Goal: Task Accomplishment & Management: Manage account settings

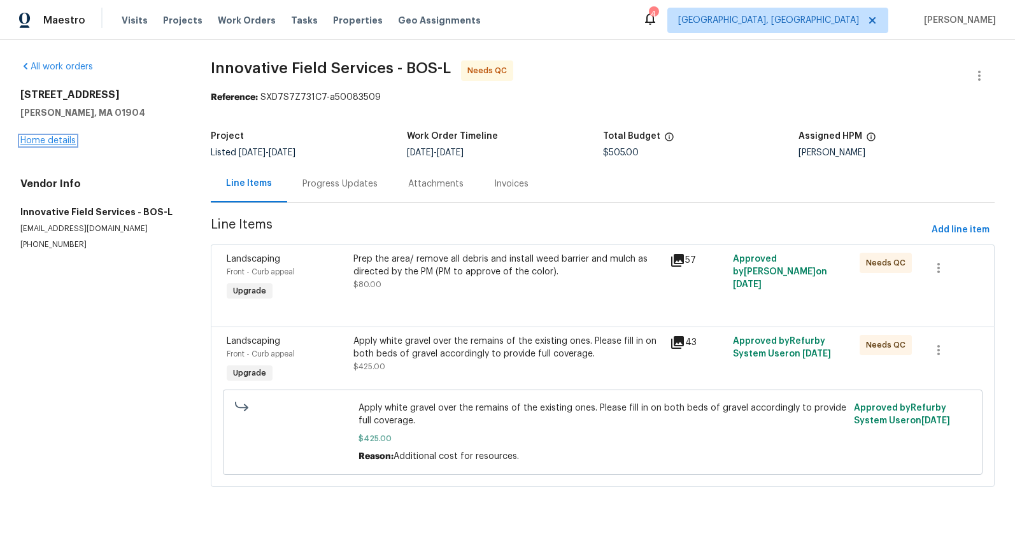
click at [49, 138] on link "Home details" at bounding box center [47, 140] width 55 height 9
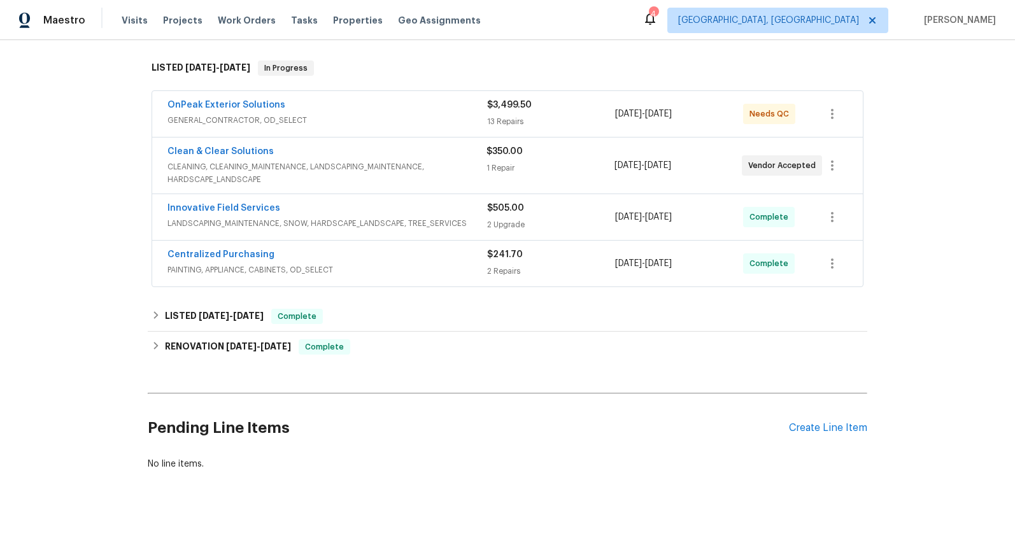
scroll to position [203, 0]
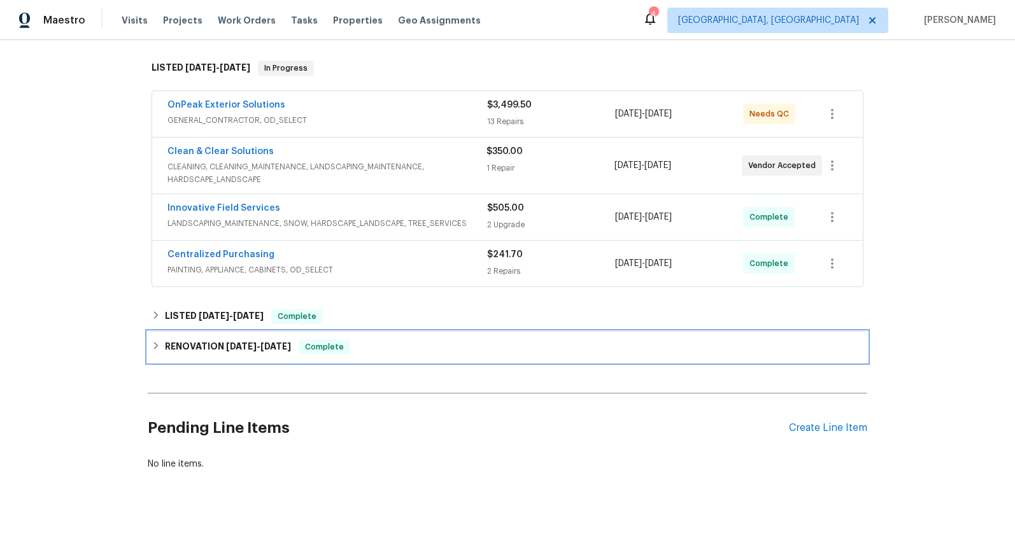
click at [213, 344] on h6 "RENOVATION 6/2/25 - 6/10/25" at bounding box center [228, 346] width 126 height 15
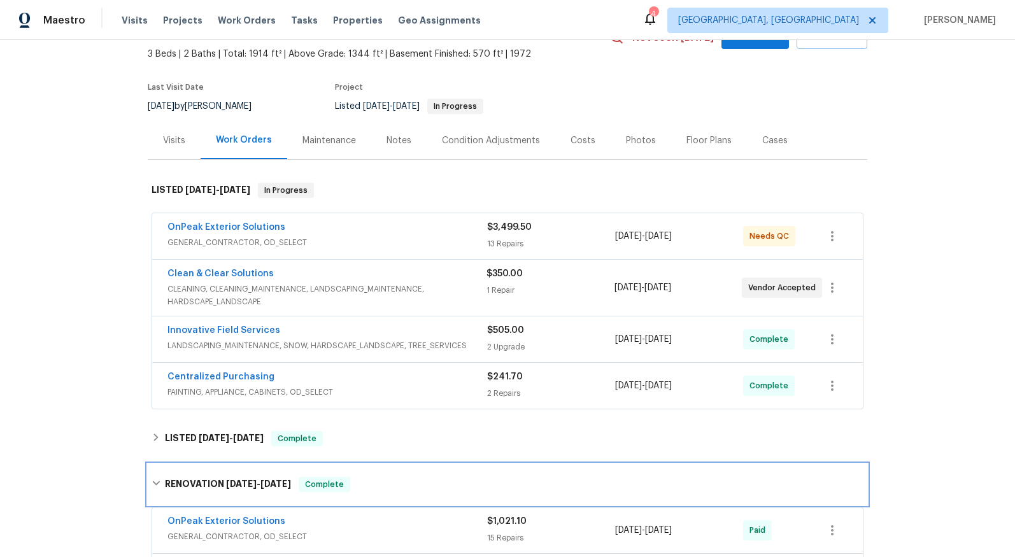
scroll to position [0, 0]
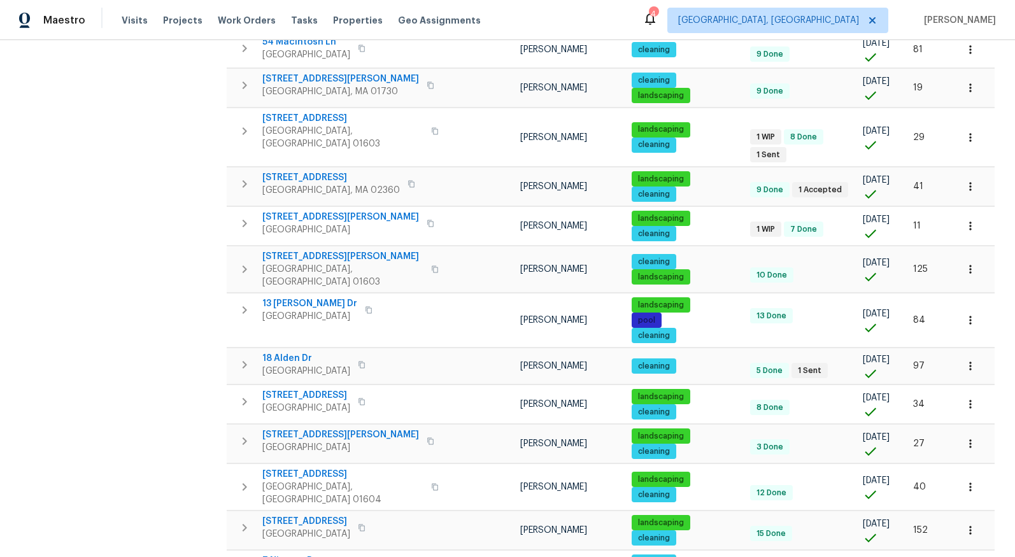
scroll to position [439, 0]
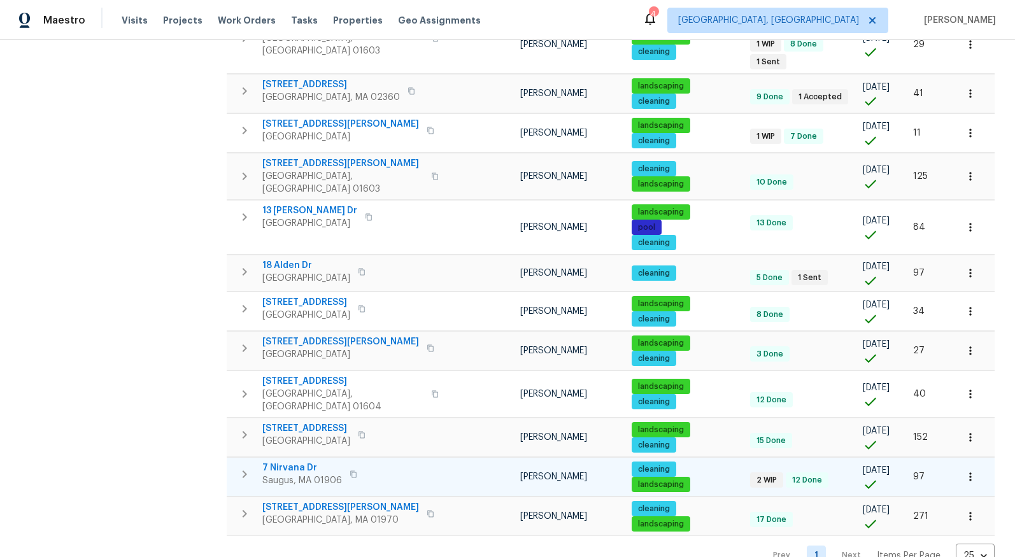
click at [292, 462] on span "7 Nirvana Dr" at bounding box center [302, 468] width 80 height 13
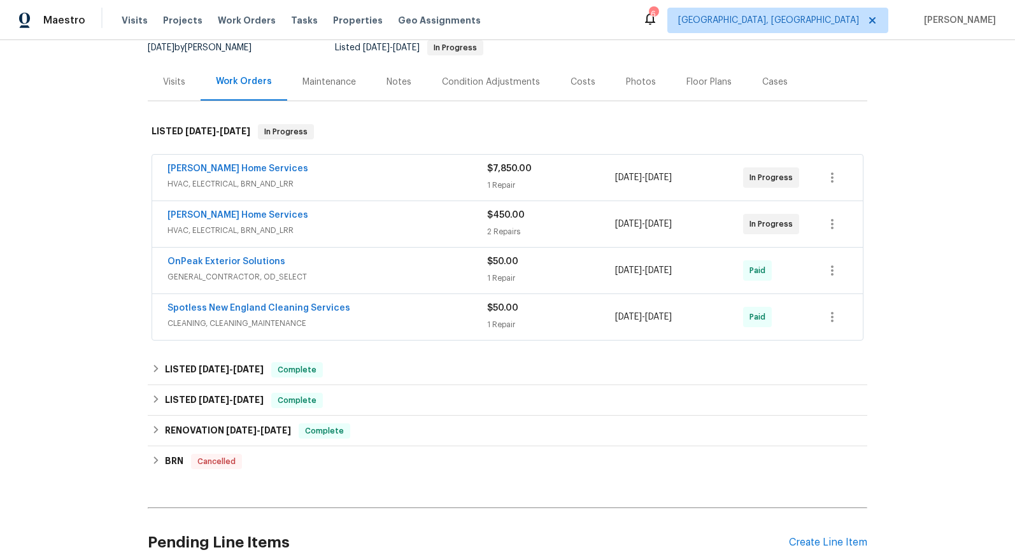
scroll to position [251, 0]
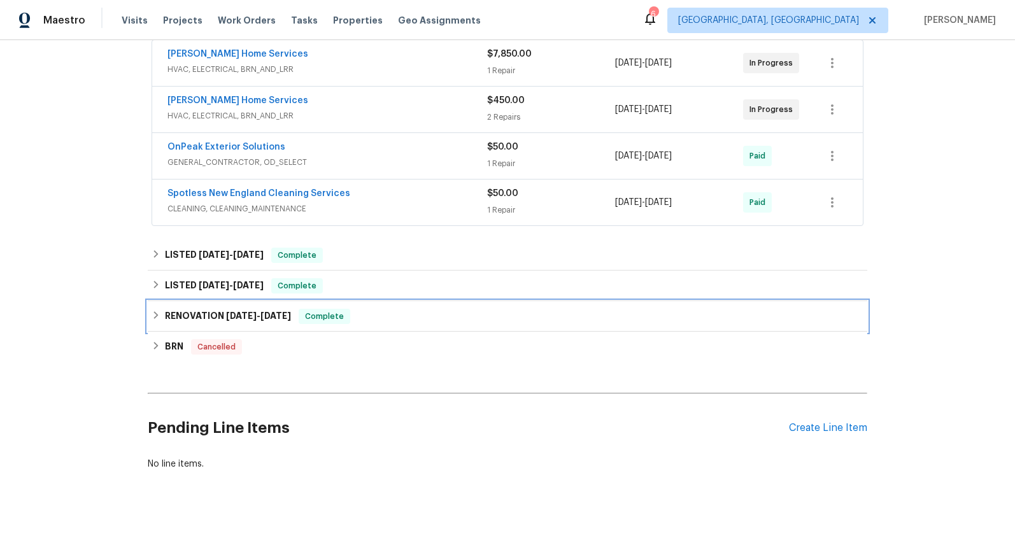
click at [286, 315] on h6 "RENOVATION 3/31/25 - 5/5/25" at bounding box center [228, 316] width 126 height 15
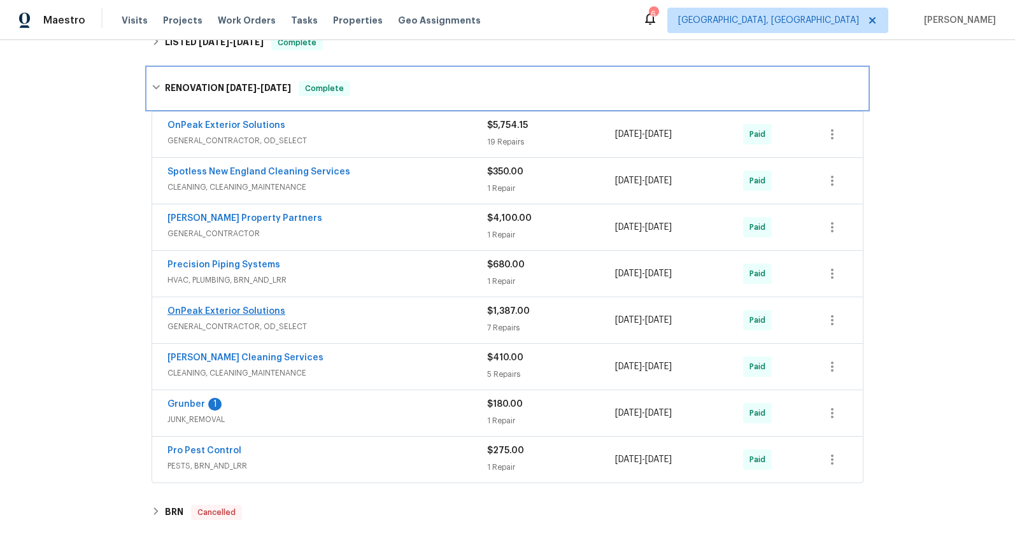
scroll to position [490, 0]
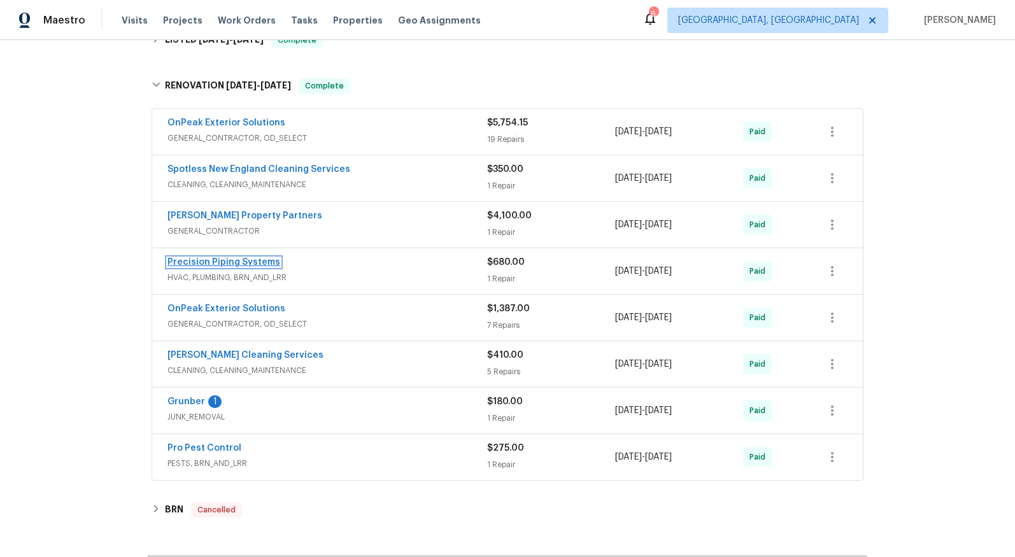
click at [215, 263] on link "Precision Piping Systems" at bounding box center [223, 262] width 113 height 9
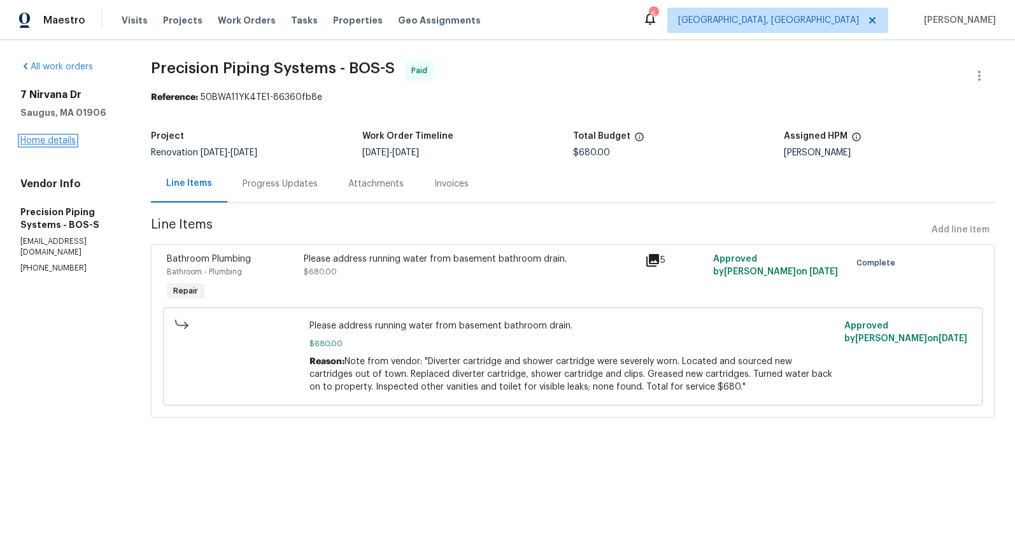
click at [64, 136] on link "Home details" at bounding box center [47, 140] width 55 height 9
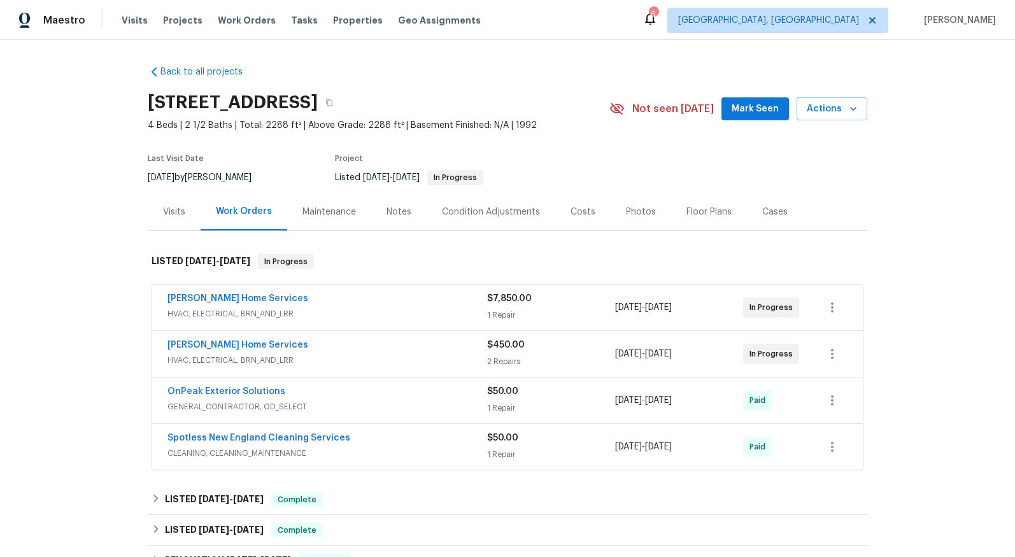
scroll to position [254, 0]
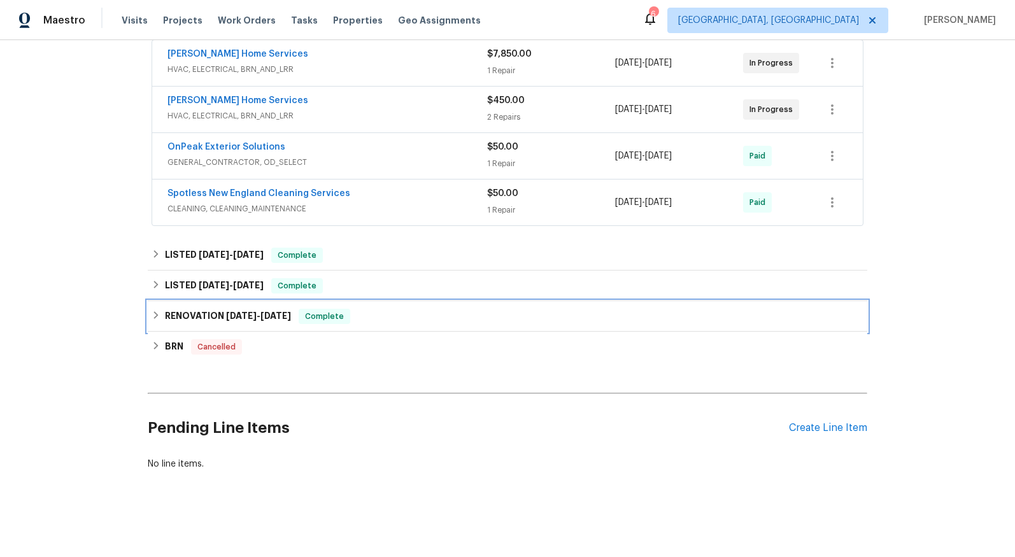
click at [226, 311] on span "[DATE]" at bounding box center [241, 315] width 31 height 9
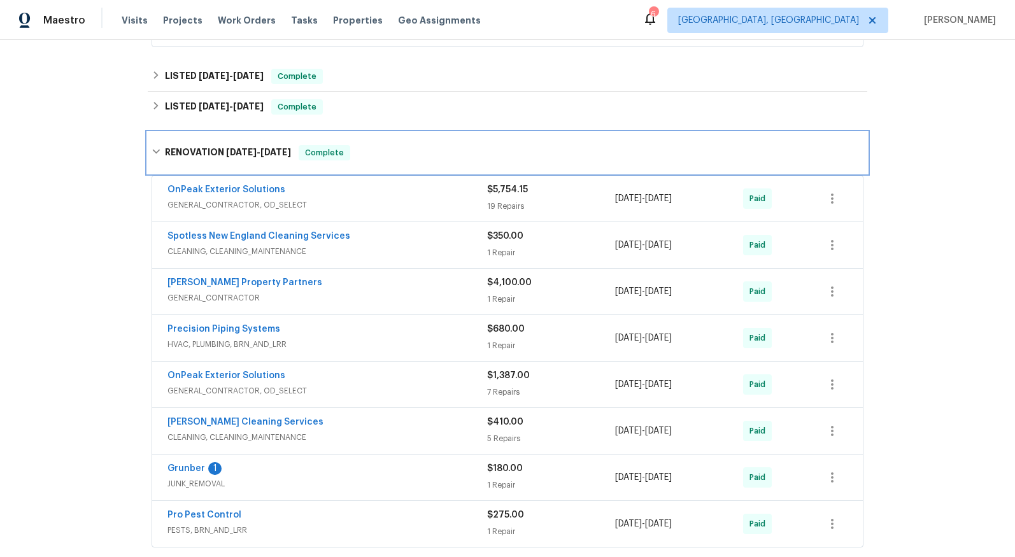
scroll to position [460, 0]
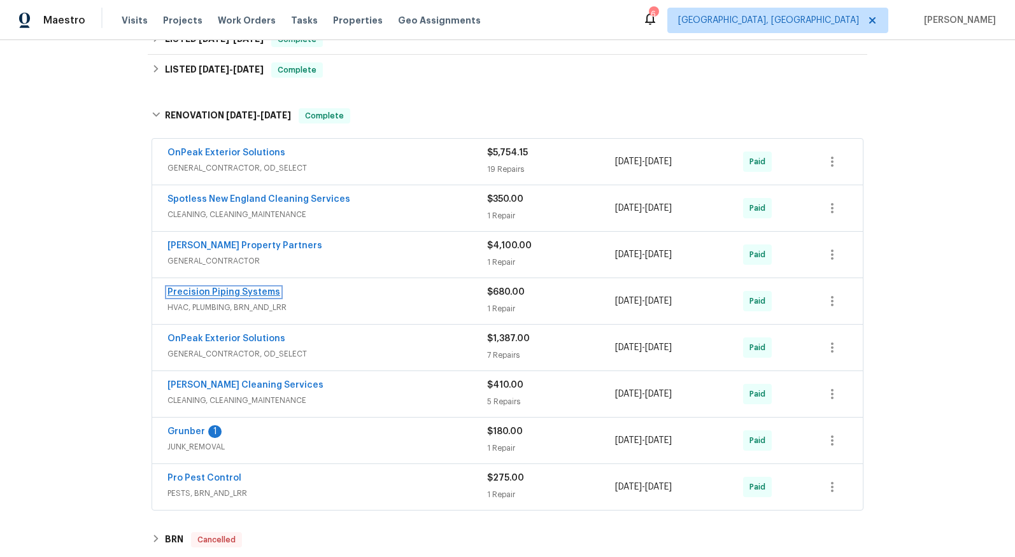
click at [229, 294] on link "Precision Piping Systems" at bounding box center [223, 292] width 113 height 9
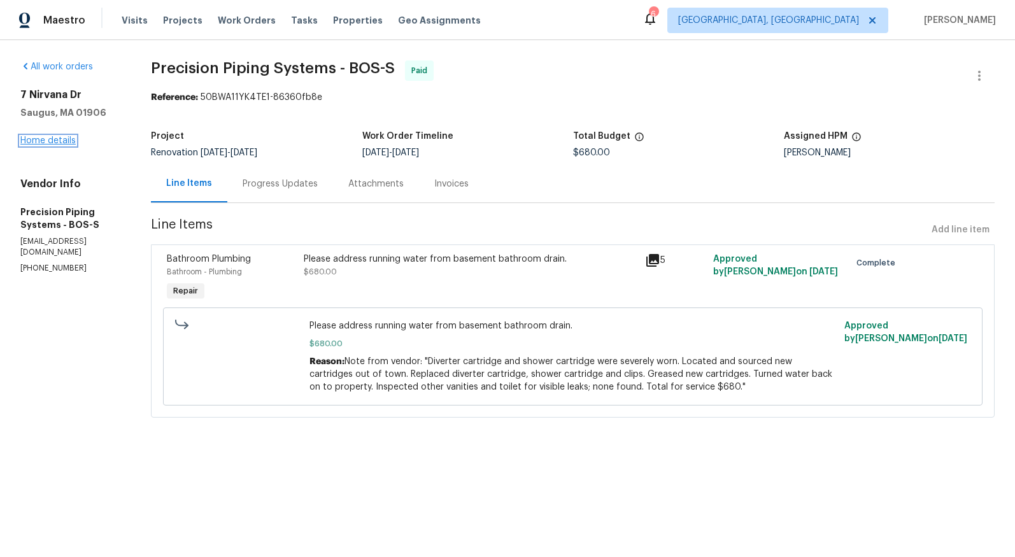
click at [57, 143] on link "Home details" at bounding box center [47, 140] width 55 height 9
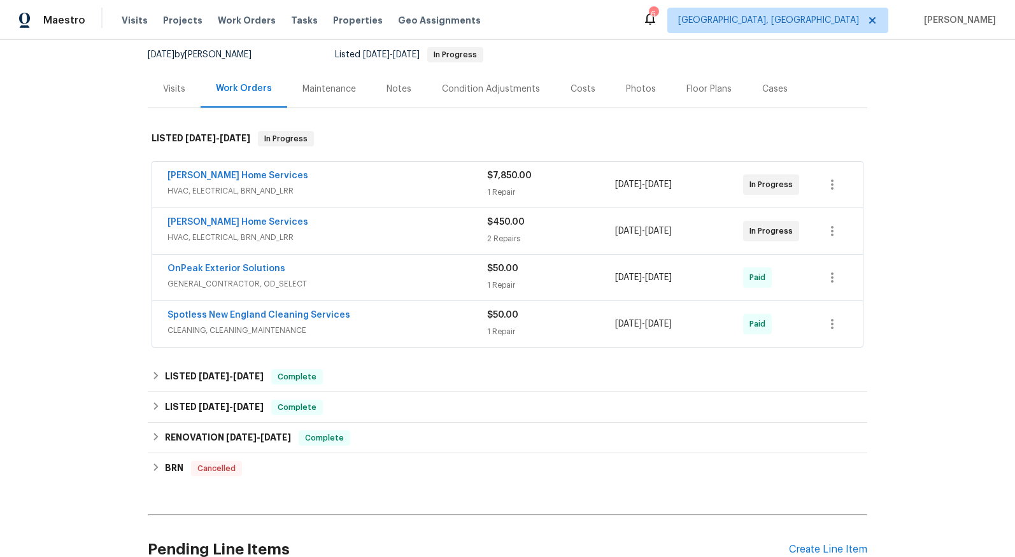
scroll to position [254, 0]
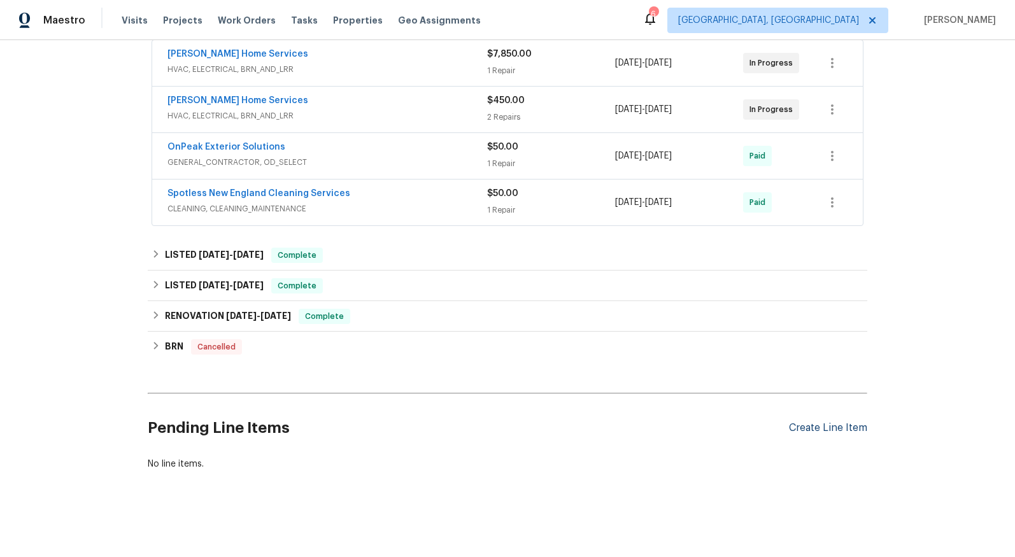
click at [844, 422] on div "Create Line Item" at bounding box center [828, 428] width 78 height 12
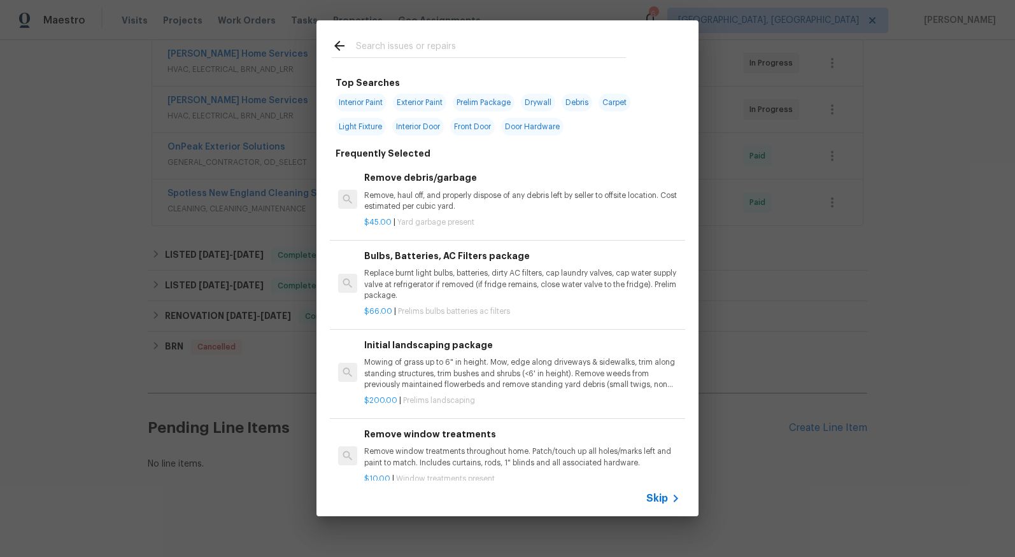
click at [557, 60] on div at bounding box center [478, 45] width 325 height 50
click at [566, 46] on input "text" at bounding box center [491, 47] width 270 height 19
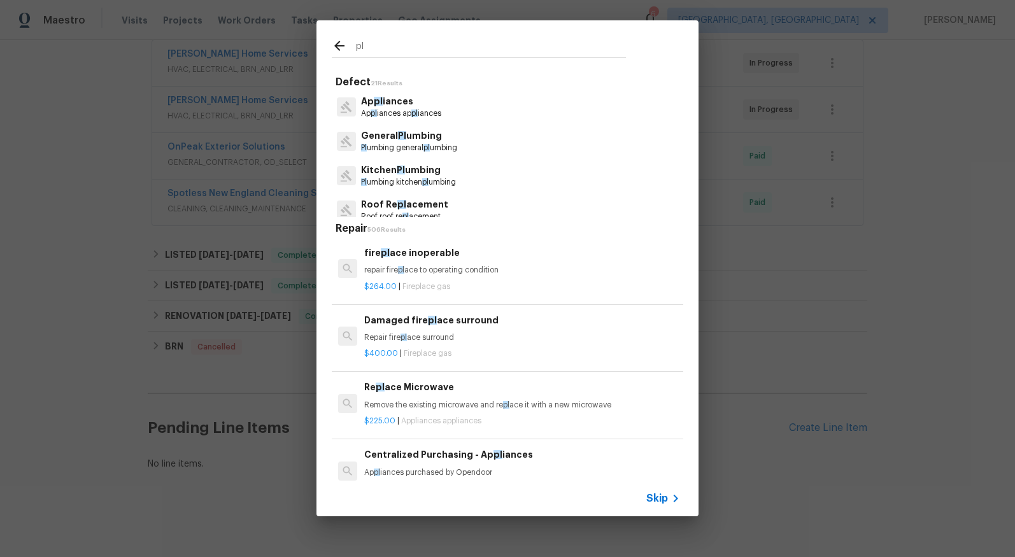
type input "pl"
click at [509, 145] on div "General Pl umbing Pl umbing general pl umbing" at bounding box center [507, 141] width 351 height 34
click at [421, 136] on p "General Pl umbing" at bounding box center [409, 135] width 96 height 13
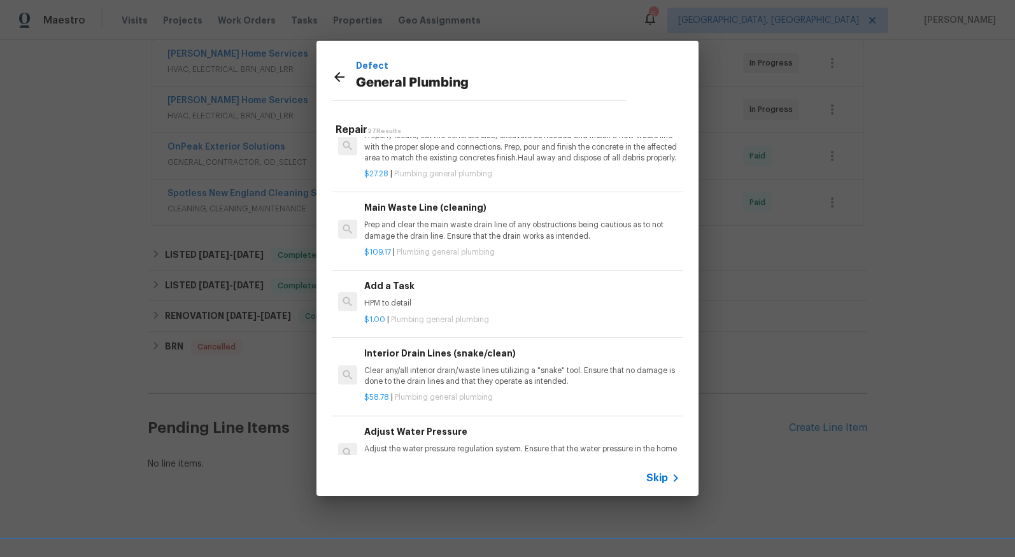
scroll to position [1860, 0]
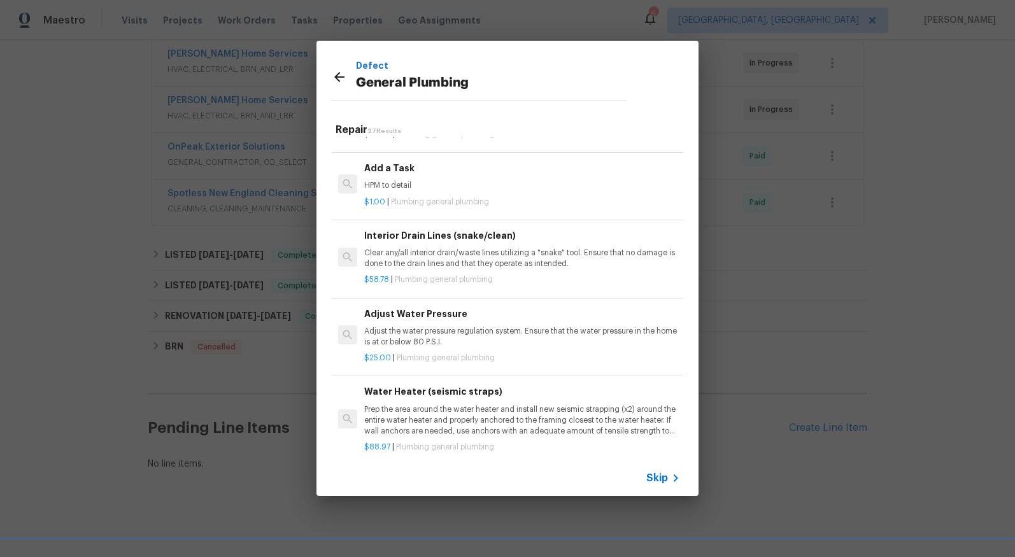
click at [555, 191] on p "HPM to detail" at bounding box center [522, 185] width 316 height 11
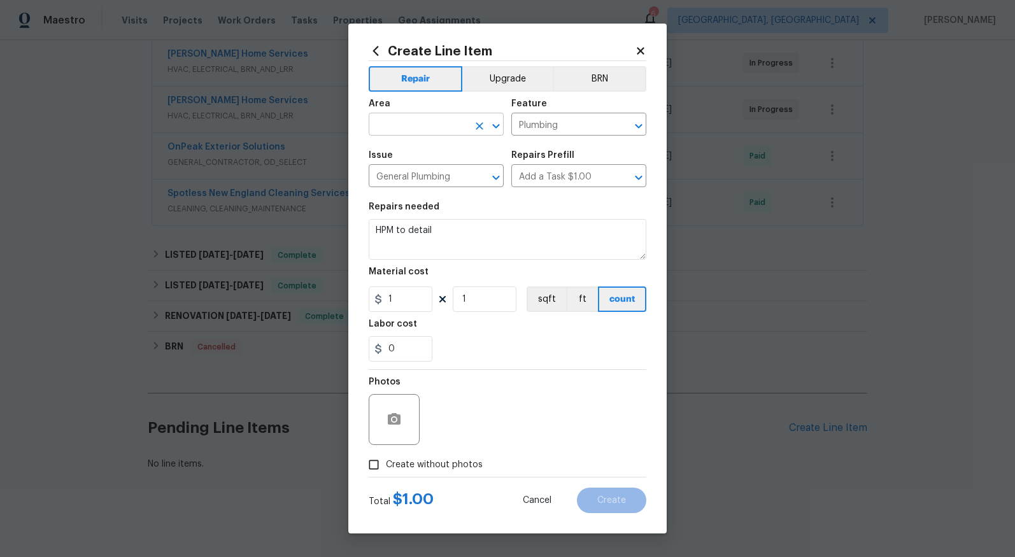
click at [399, 122] on input "text" at bounding box center [418, 126] width 99 height 20
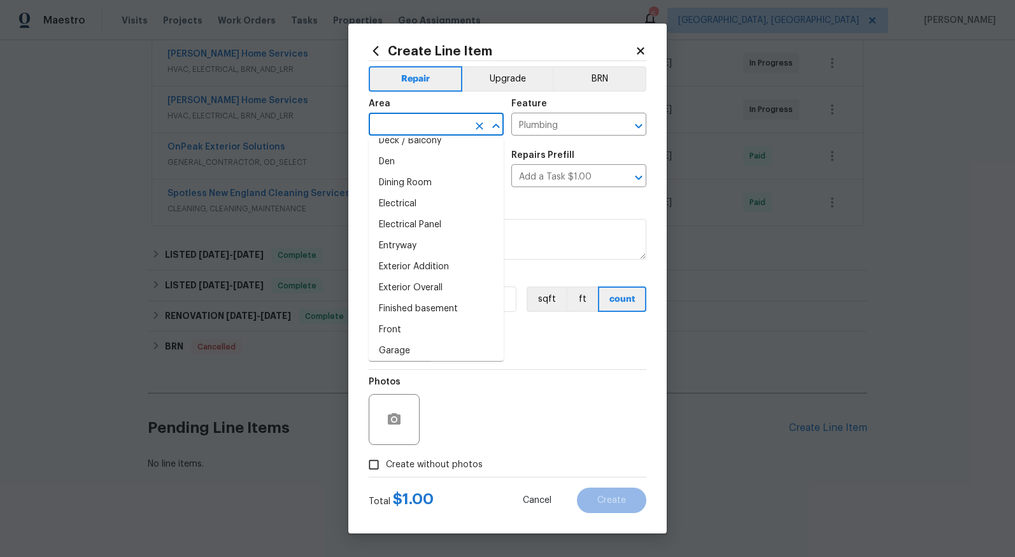
scroll to position [216, 0]
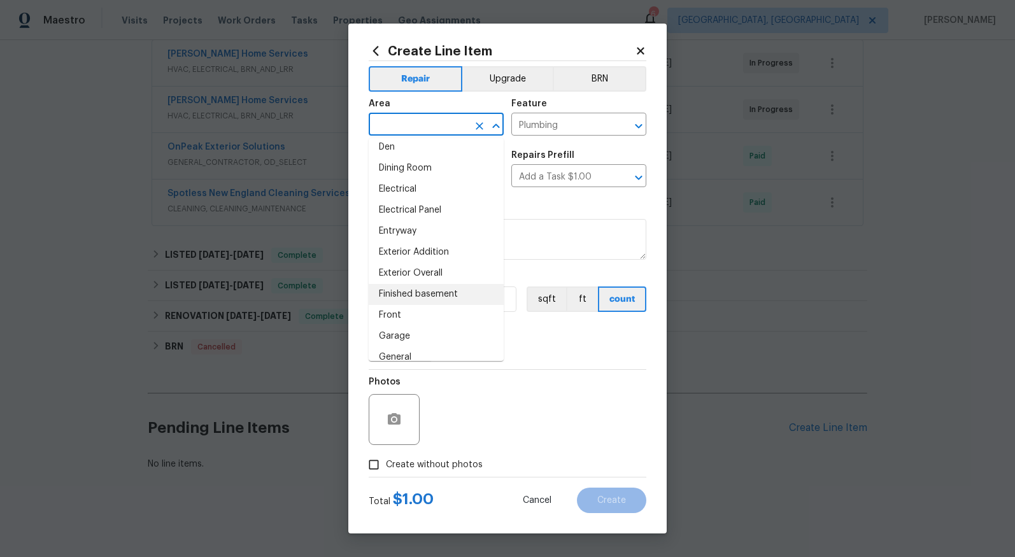
click at [440, 290] on li "Finished basement" at bounding box center [436, 294] width 135 height 21
type input "Finished basement"
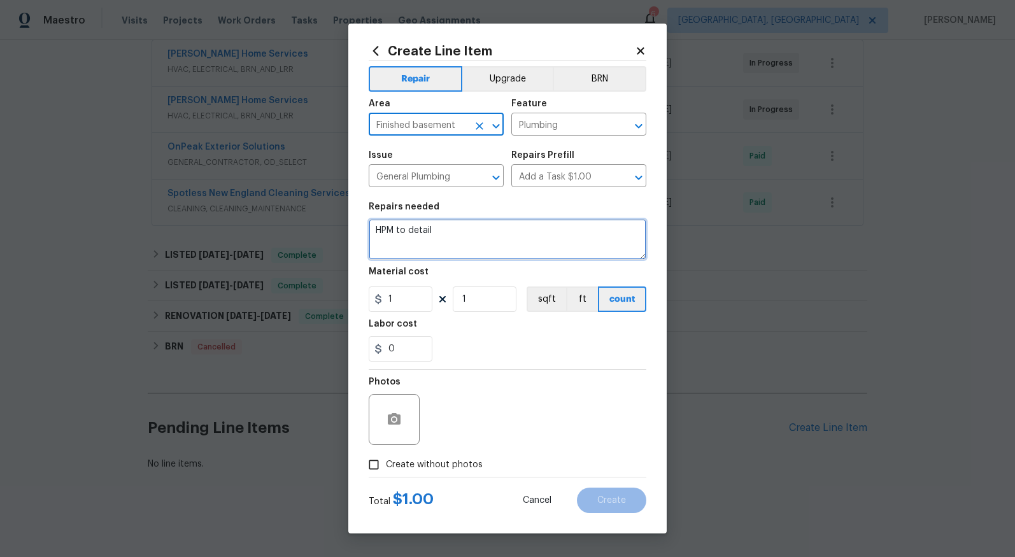
click at [469, 244] on textarea "HPM to detail" at bounding box center [508, 239] width 278 height 41
type textarea "P"
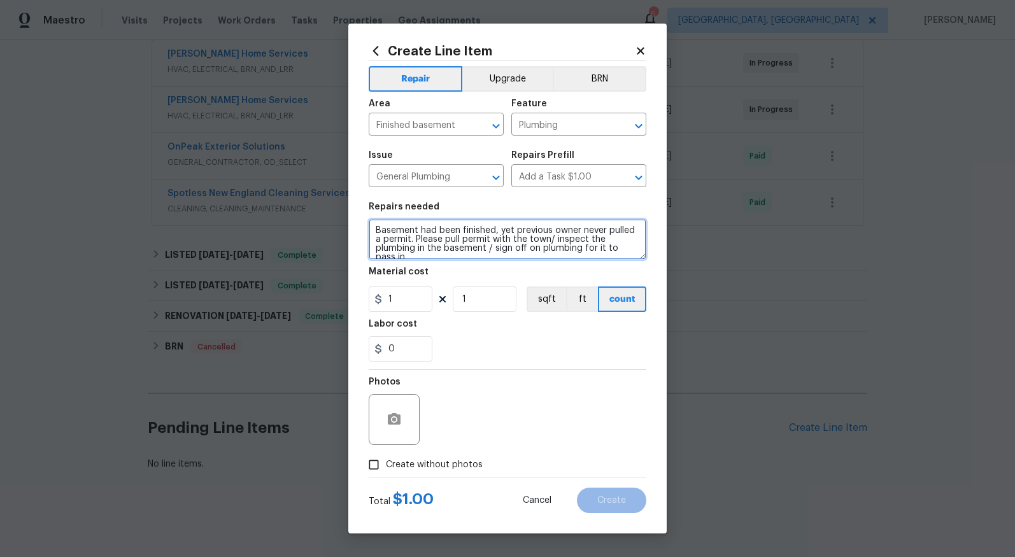
scroll to position [3, 0]
type textarea "Basement had been finished, yet previous owner never pulled a permit. Please pu…"
click at [445, 463] on span "Create without photos" at bounding box center [434, 464] width 97 height 13
click at [386, 463] on input "Create without photos" at bounding box center [374, 465] width 24 height 24
checkbox input "true"
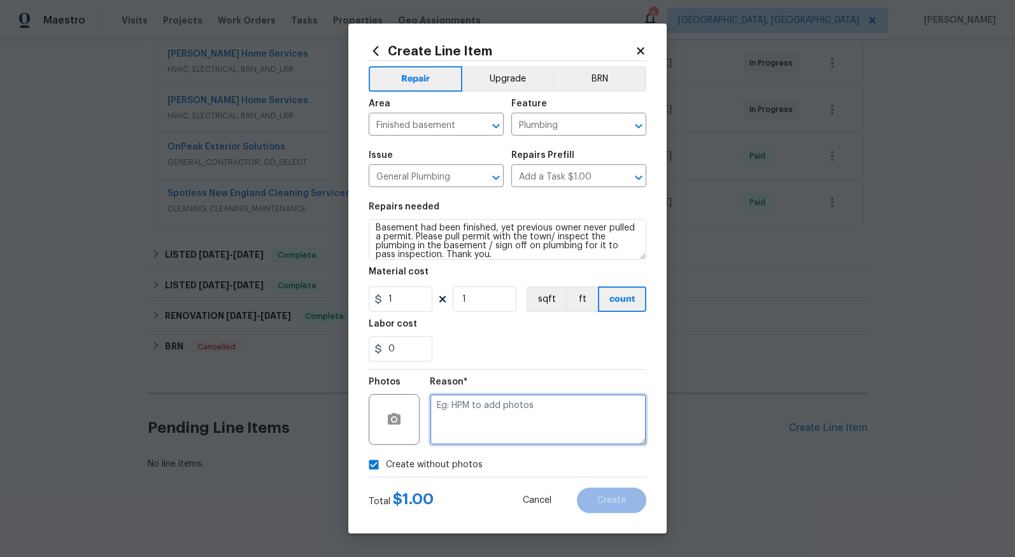
click at [535, 411] on textarea at bounding box center [538, 419] width 216 height 51
type textarea "HPM"
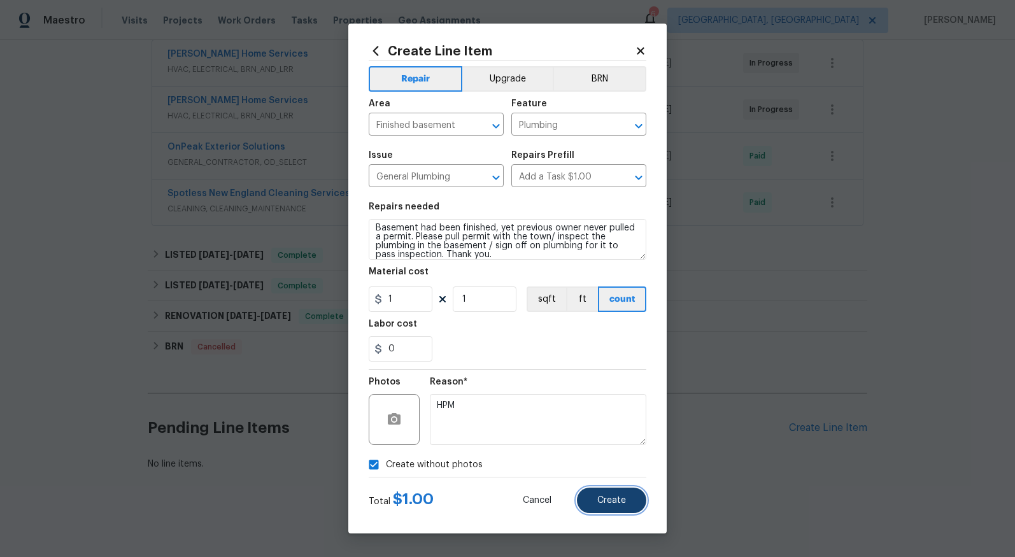
click at [597, 502] on span "Create" at bounding box center [611, 501] width 29 height 10
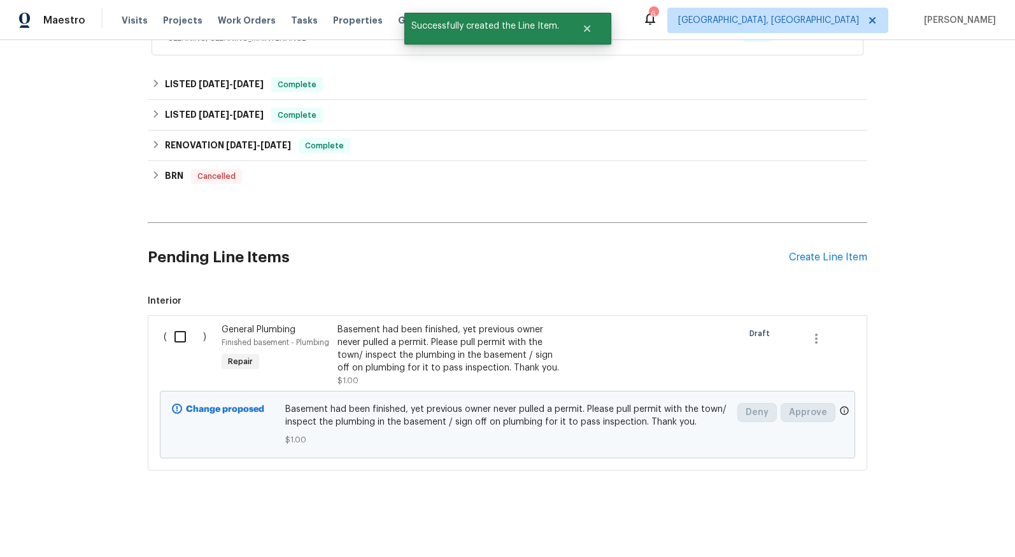
scroll to position [425, 0]
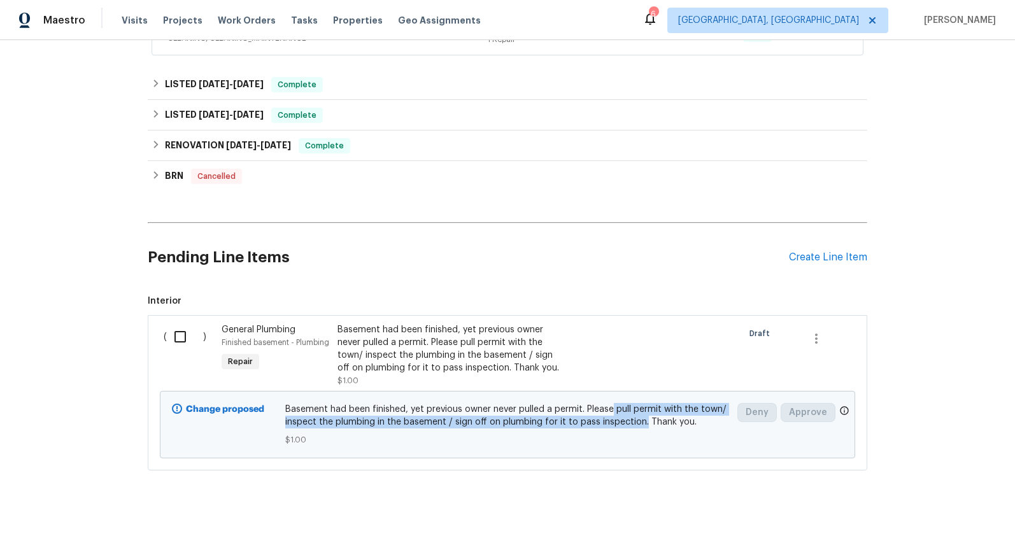
drag, startPoint x: 635, startPoint y: 414, endPoint x: 605, endPoint y: 395, distance: 34.6
click at [605, 403] on span "Basement had been finished, yet previous owner never pulled a permit. Please pu…" at bounding box center [507, 415] width 445 height 25
copy span "pull permit with the town/ inspect the plumbing in the basement / sign off on p…"
click at [183, 323] on input "checkbox" at bounding box center [185, 336] width 36 height 27
checkbox input "true"
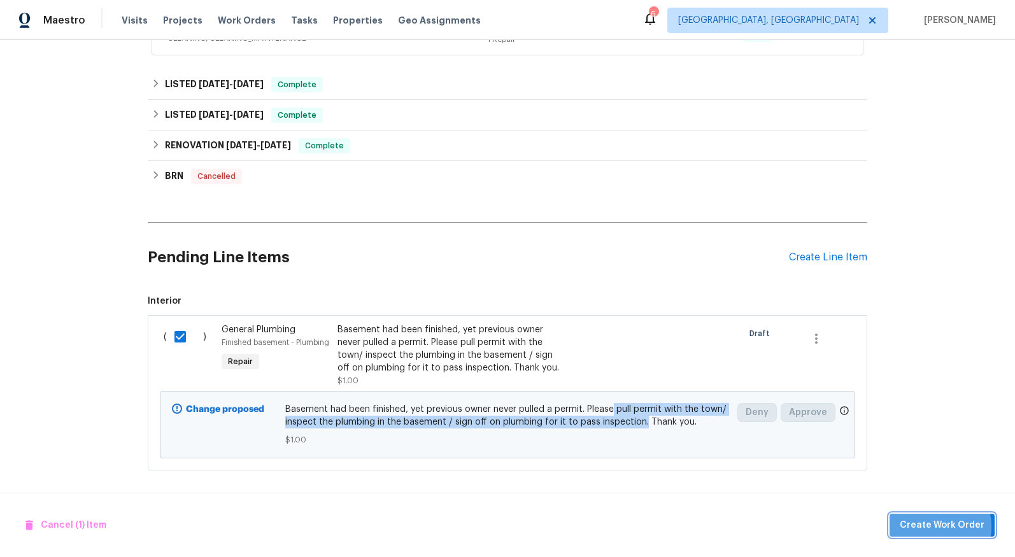
click at [926, 527] on span "Create Work Order" at bounding box center [942, 526] width 85 height 16
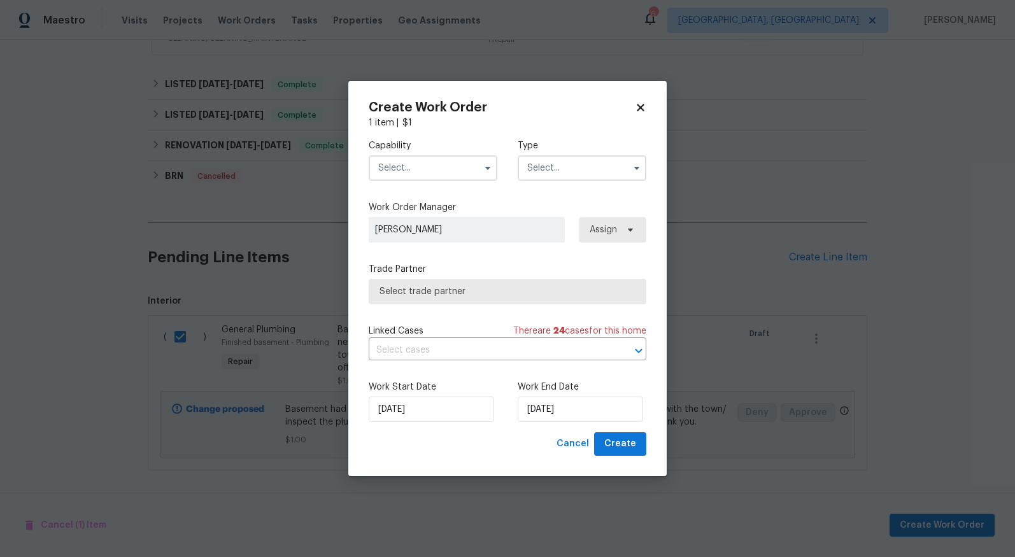
click at [388, 160] on input "text" at bounding box center [433, 167] width 129 height 25
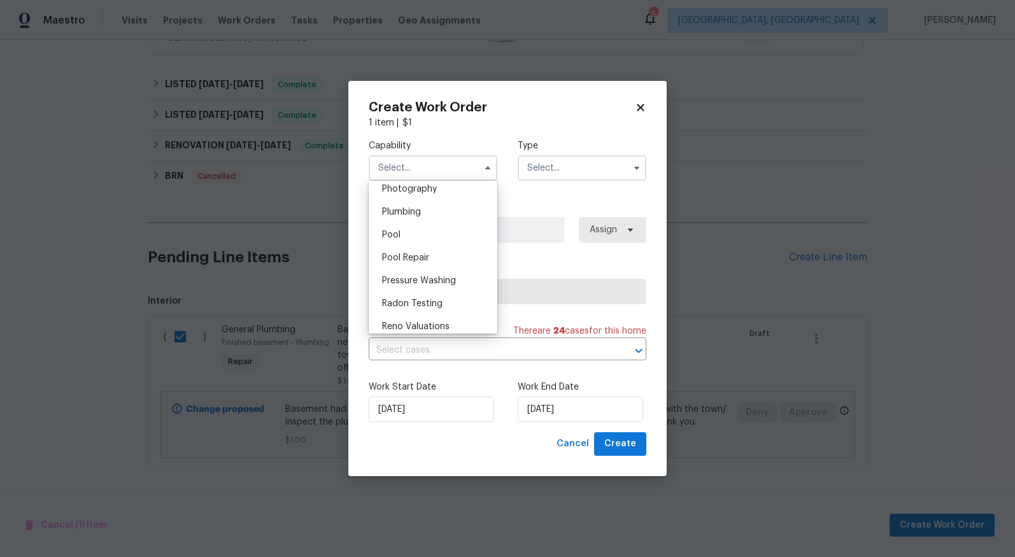
scroll to position [1130, 0]
click at [412, 208] on span "Plumbing" at bounding box center [401, 203] width 39 height 9
type input "Plumbing"
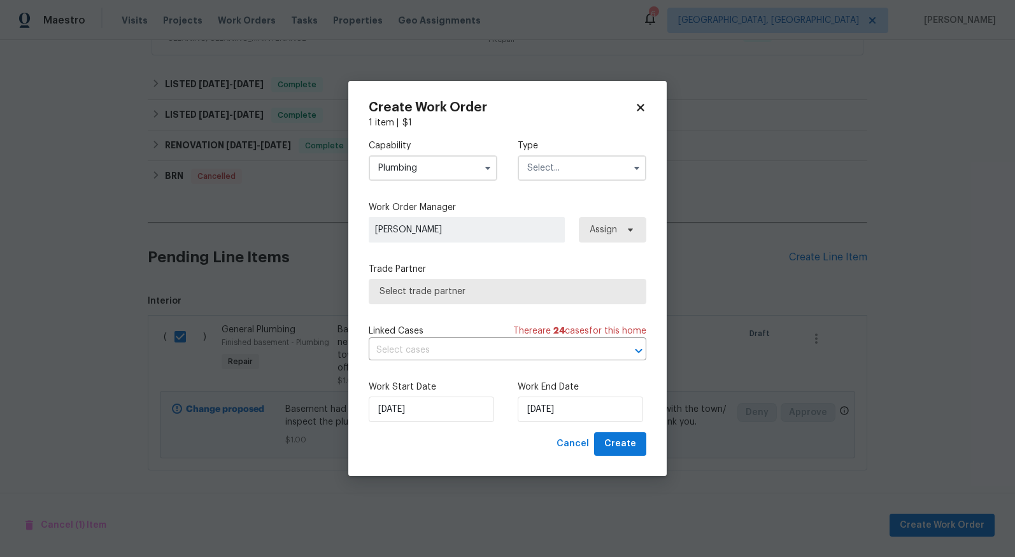
click at [556, 176] on input "text" at bounding box center [582, 167] width 129 height 25
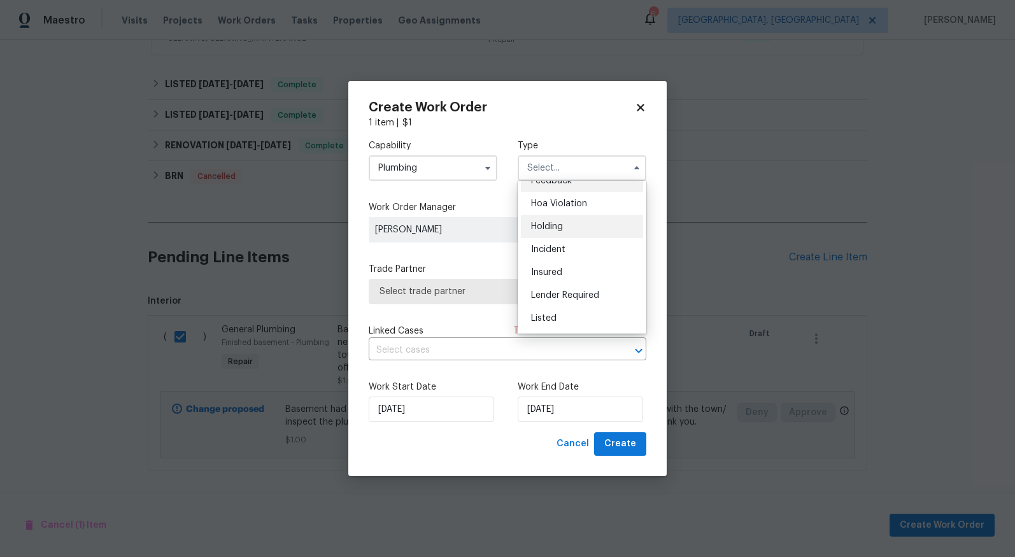
scroll to position [24, 0]
click at [572, 301] on div "Listed" at bounding box center [582, 309] width 122 height 23
type input "Listed"
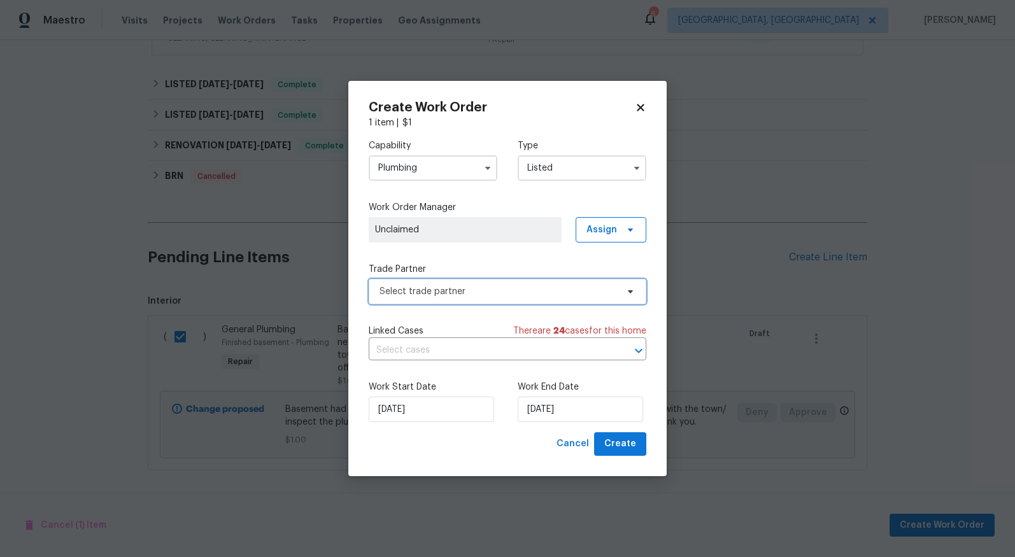
click at [507, 293] on span "Select trade partner" at bounding box center [497, 291] width 237 height 13
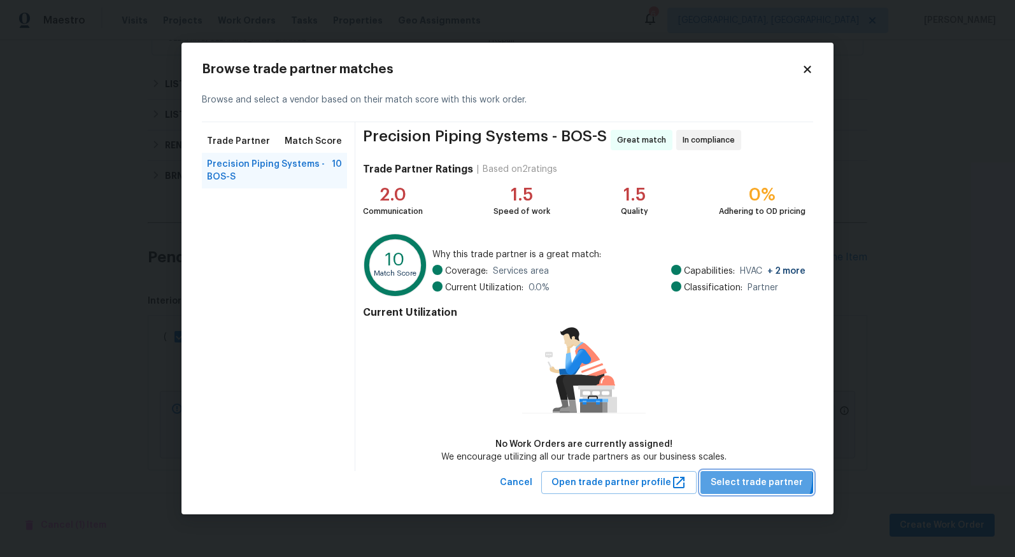
click at [761, 476] on span "Select trade partner" at bounding box center [756, 483] width 92 height 16
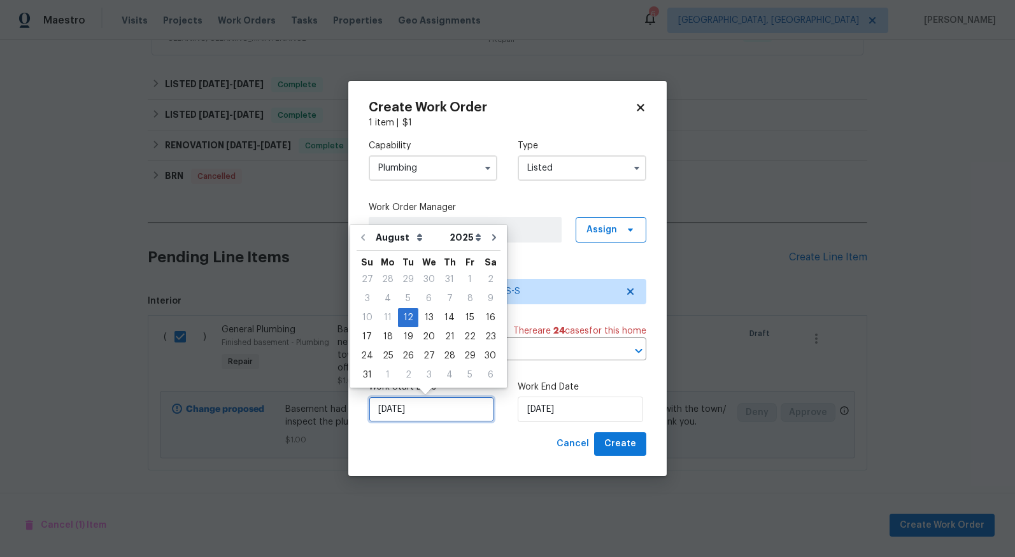
click at [435, 407] on input "[DATE]" at bounding box center [431, 409] width 125 height 25
click at [467, 314] on div "15" at bounding box center [470, 318] width 20 height 18
type input "[DATE]"
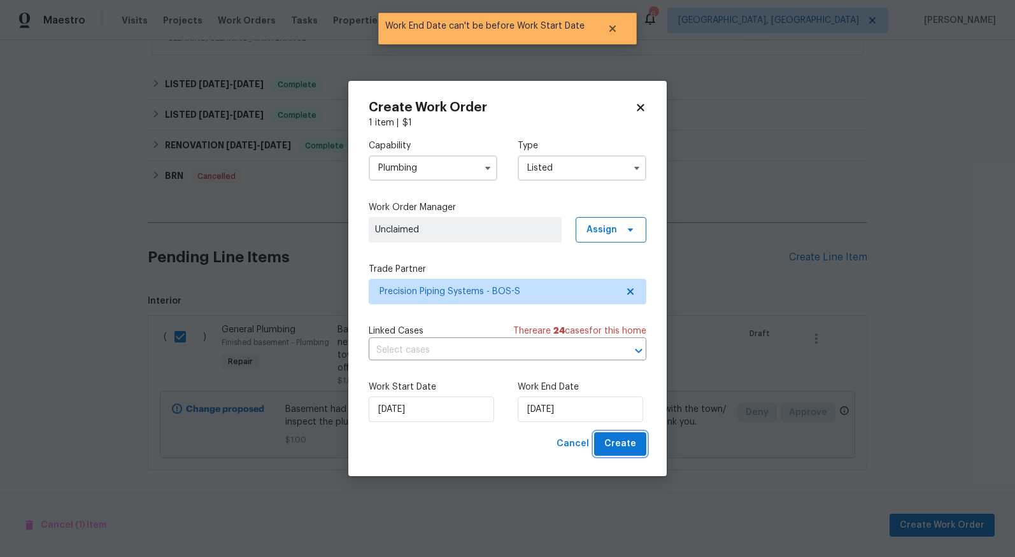
click at [623, 445] on span "Create" at bounding box center [620, 444] width 32 height 16
checkbox input "false"
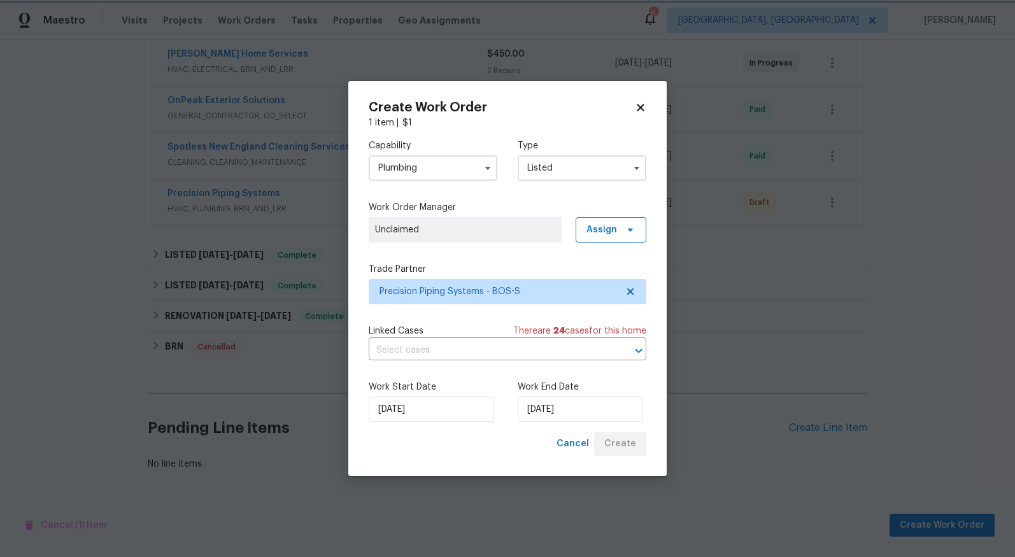
scroll to position [300, 0]
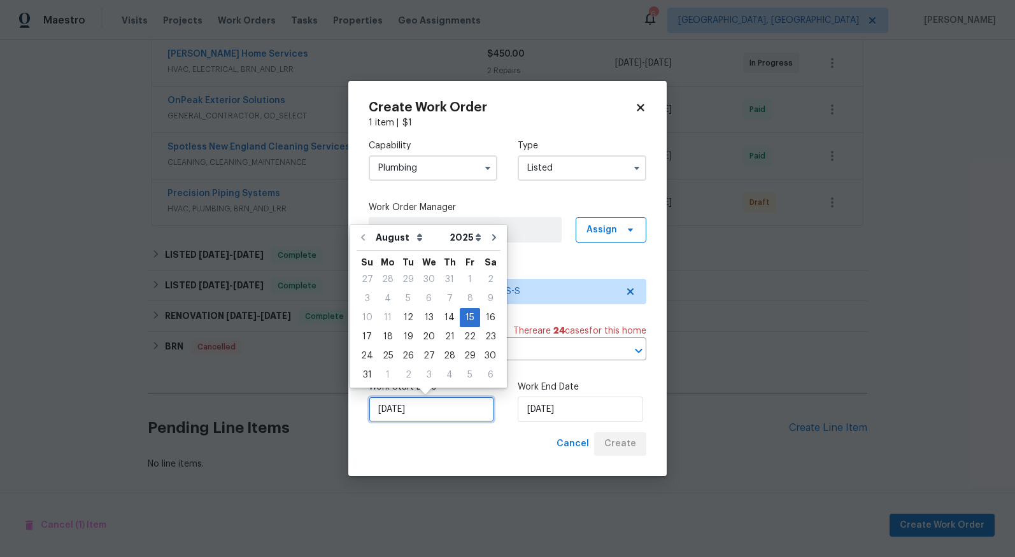
click at [413, 419] on input "[DATE]" at bounding box center [431, 409] width 125 height 25
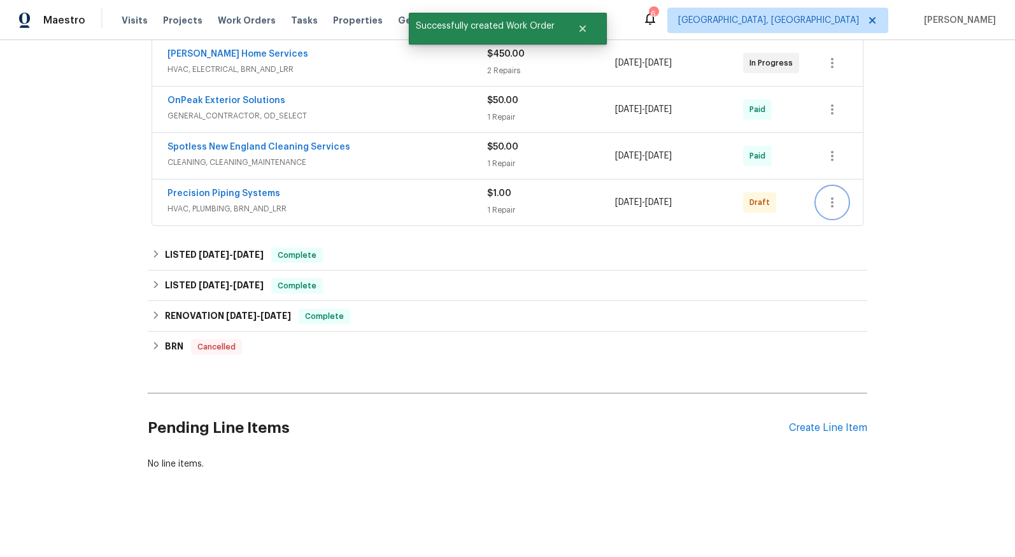
click at [826, 197] on icon "button" at bounding box center [831, 202] width 15 height 15
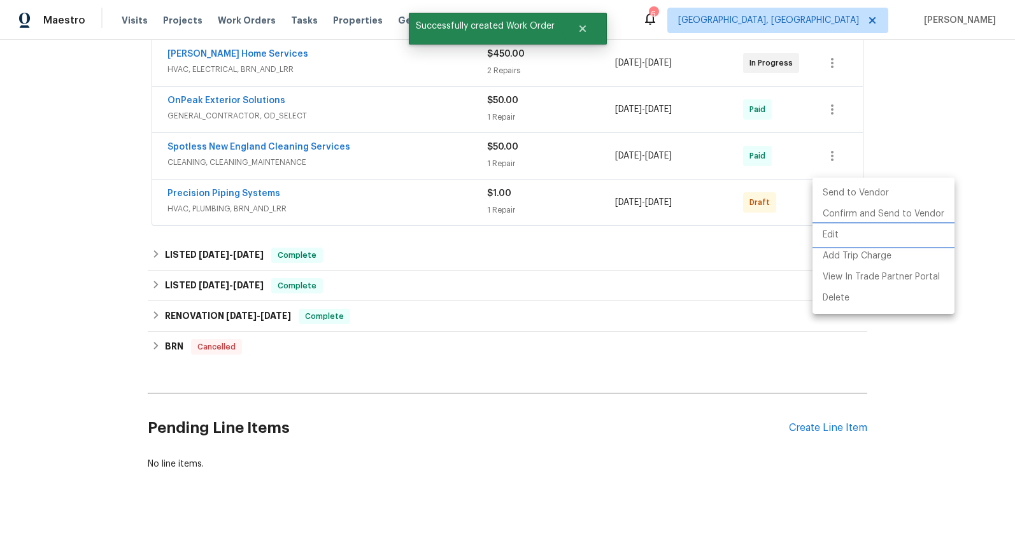
click at [847, 235] on li "Edit" at bounding box center [883, 235] width 142 height 21
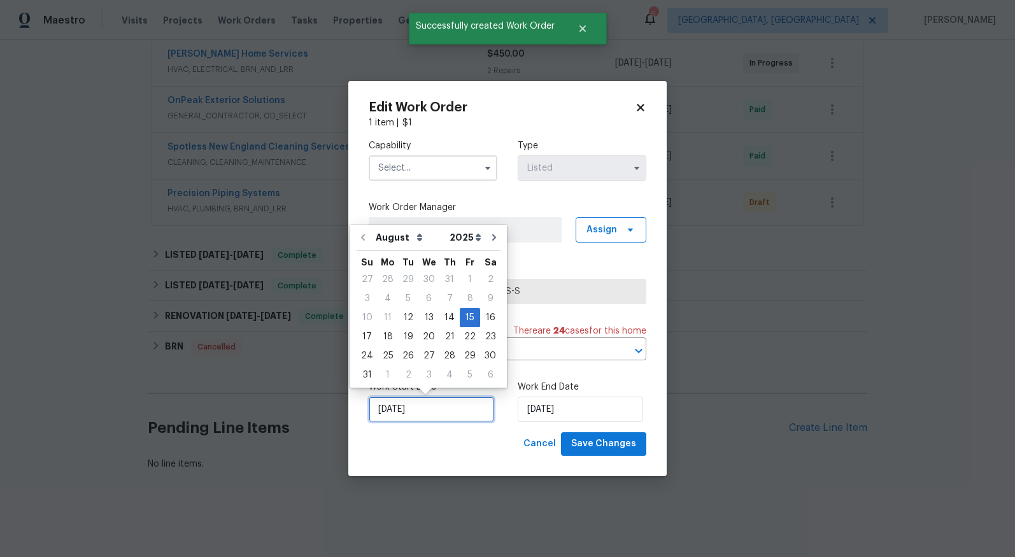
click at [439, 416] on input "[DATE]" at bounding box center [431, 409] width 125 height 25
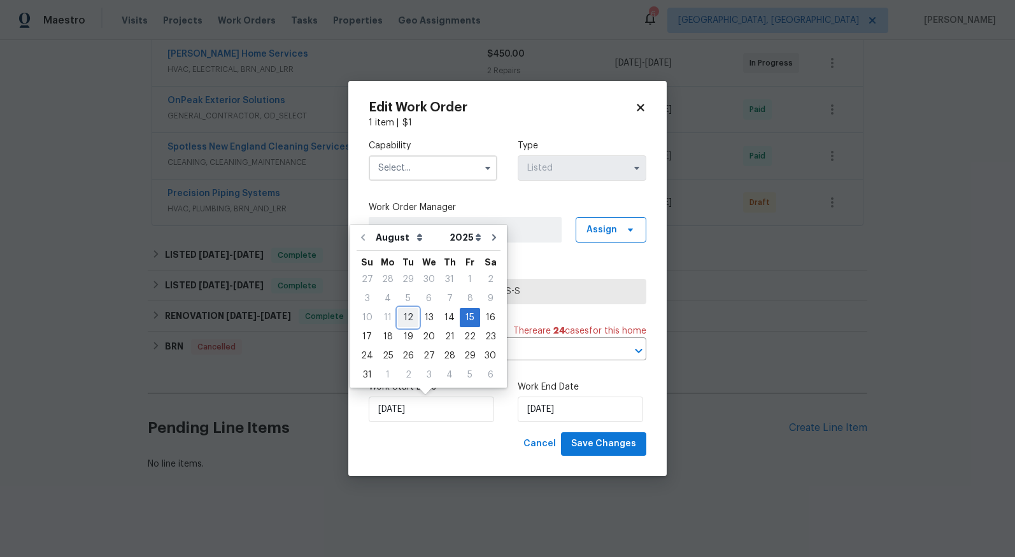
click at [412, 319] on div "12" at bounding box center [408, 318] width 20 height 18
type input "[DATE]"
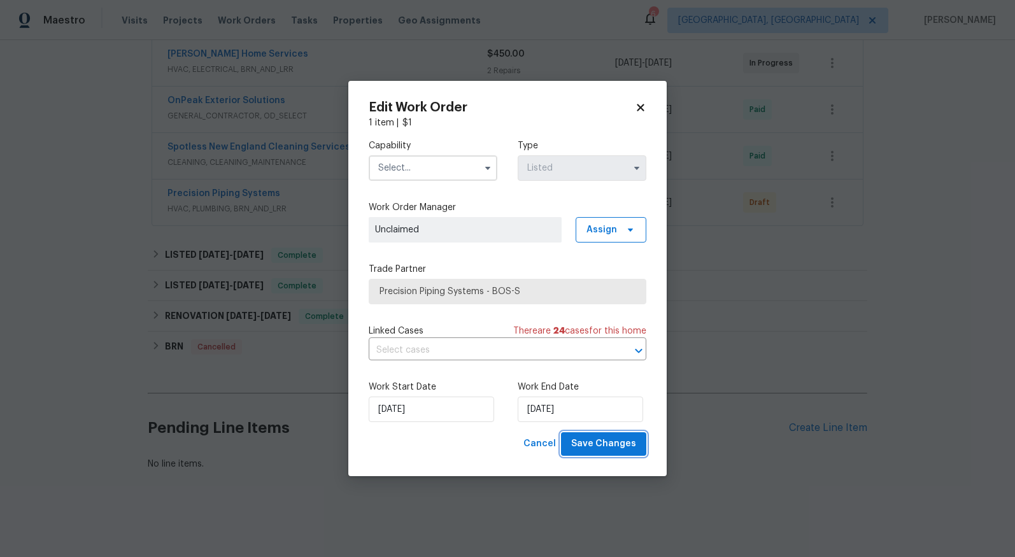
click at [604, 442] on span "Save Changes" at bounding box center [603, 444] width 65 height 16
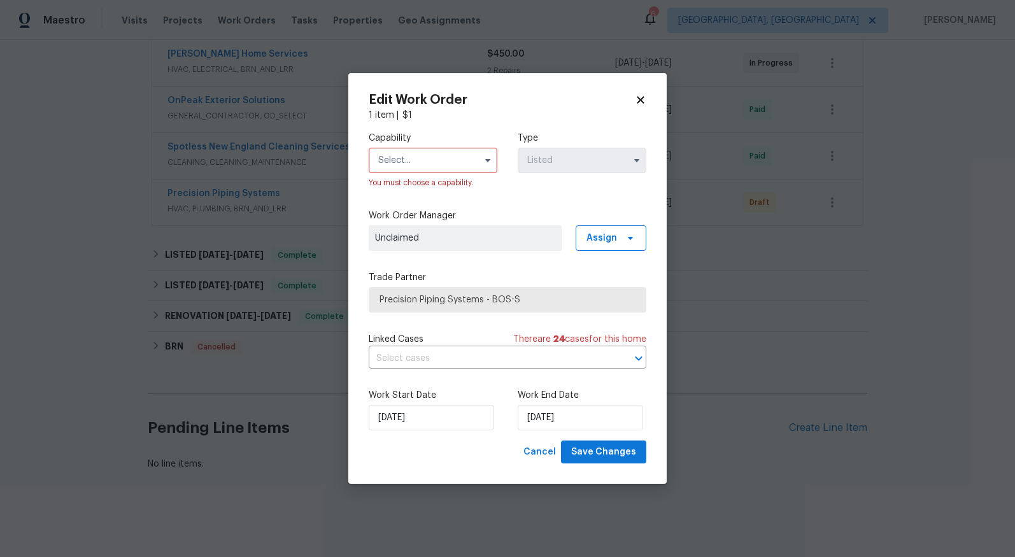
click at [427, 158] on input "text" at bounding box center [433, 160] width 129 height 25
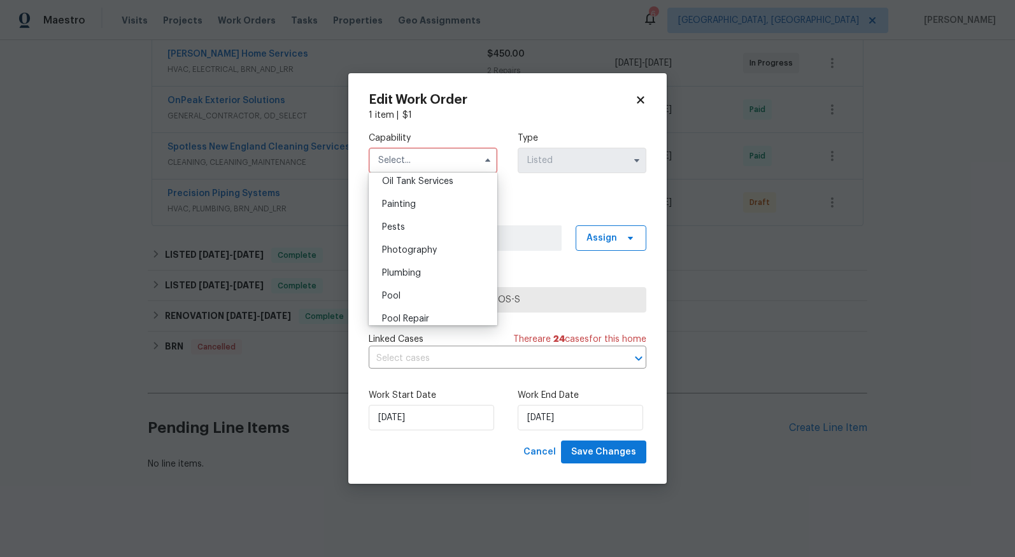
scroll to position [1083, 0]
click at [446, 254] on div "Plumbing" at bounding box center [433, 242] width 122 height 23
type input "Plumbing"
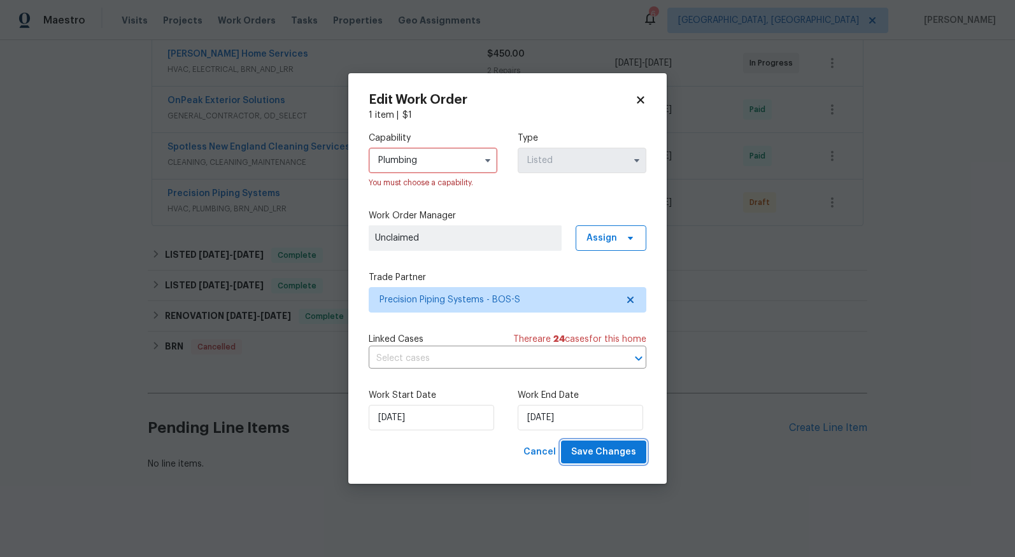
click at [622, 449] on span "Save Changes" at bounding box center [603, 452] width 65 height 16
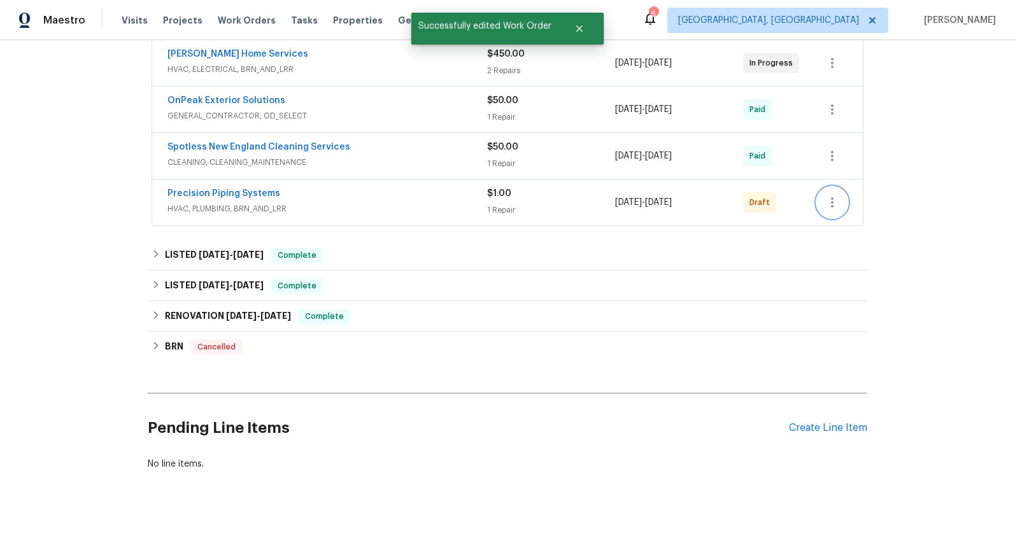
click at [833, 195] on icon "button" at bounding box center [831, 202] width 15 height 15
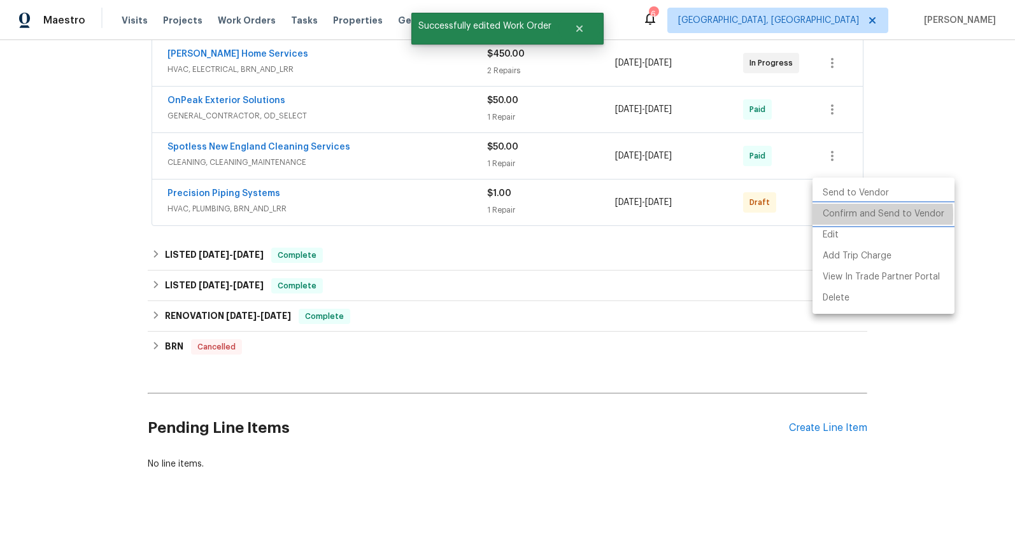
click at [851, 215] on li "Confirm and Send to Vendor" at bounding box center [883, 214] width 142 height 21
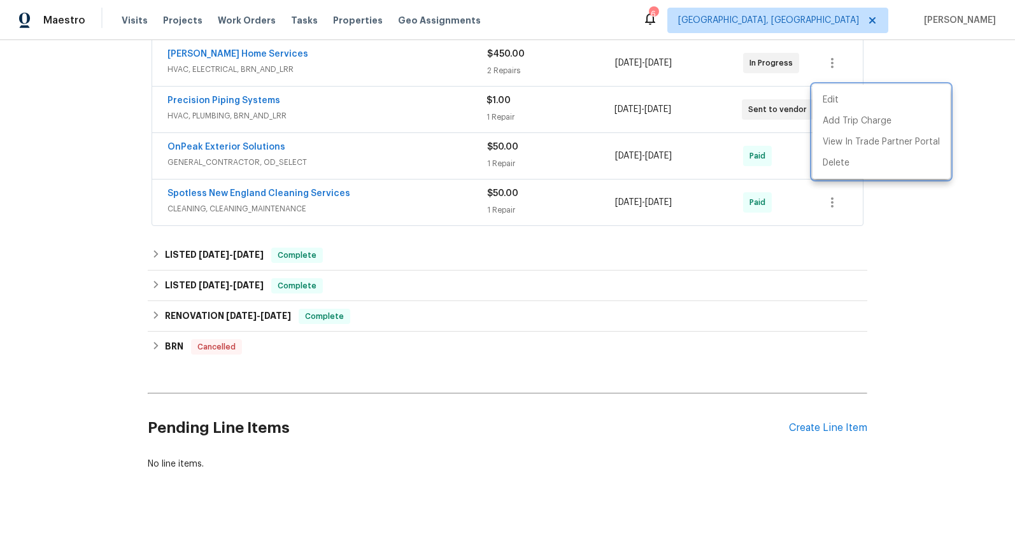
click at [946, 333] on div at bounding box center [507, 278] width 1015 height 557
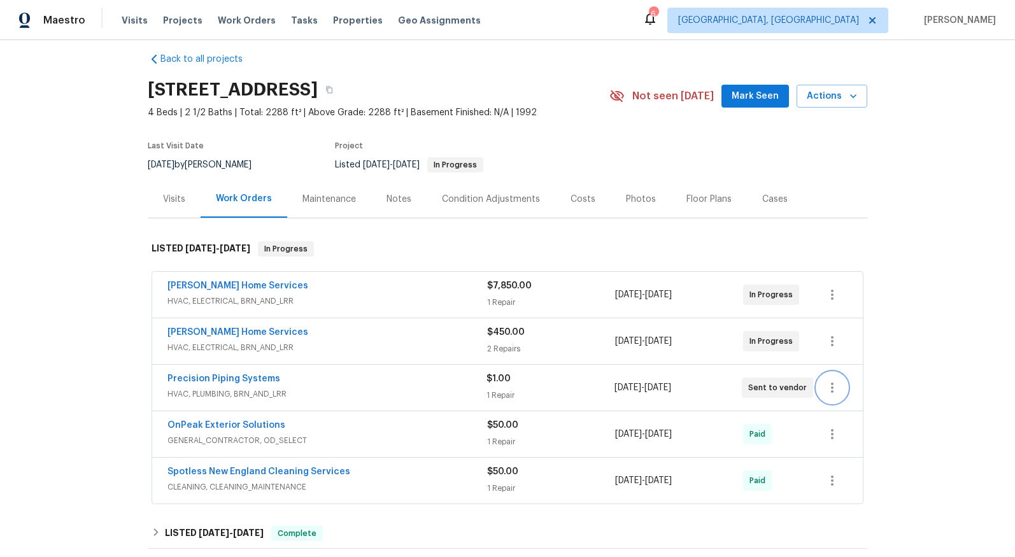
scroll to position [0, 0]
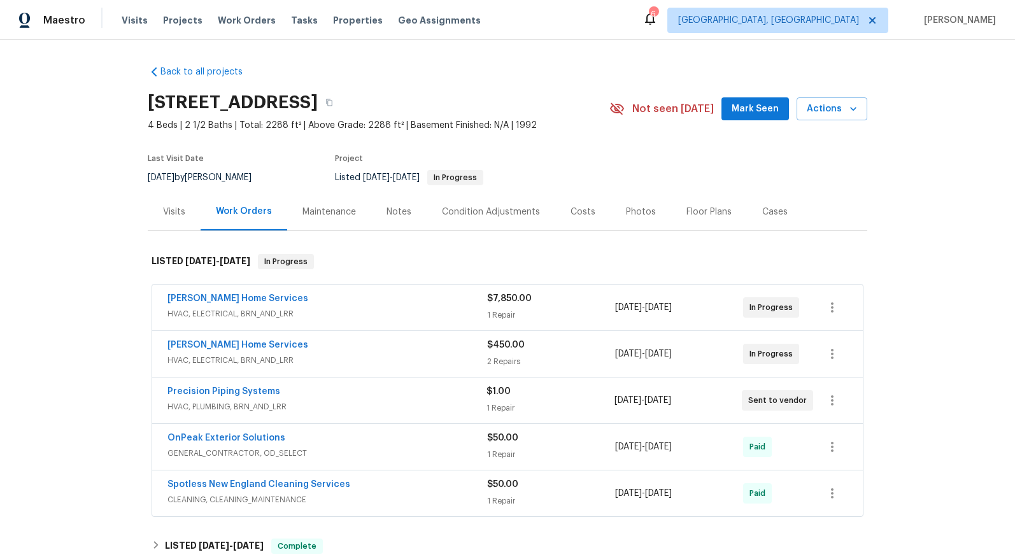
click at [378, 218] on div "Notes" at bounding box center [398, 212] width 55 height 38
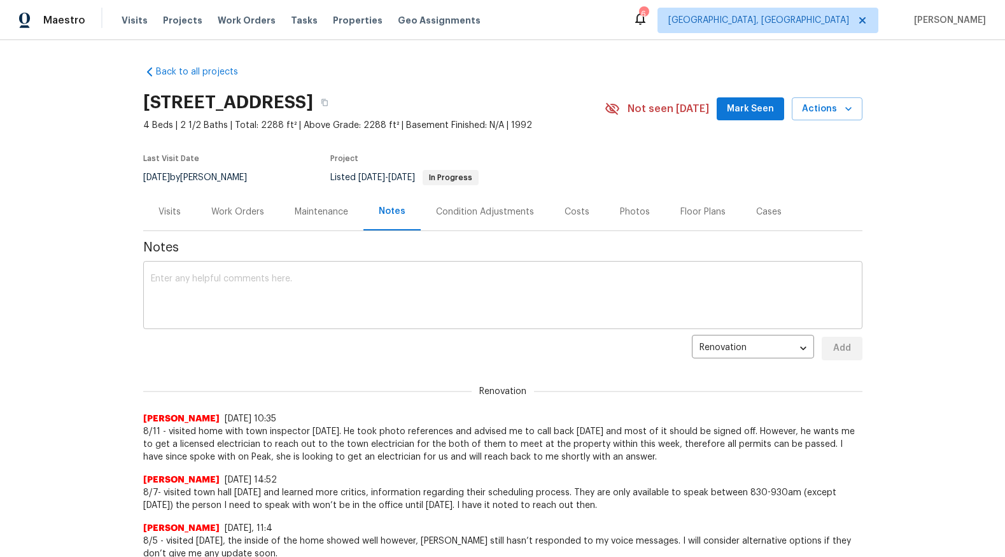
click at [353, 303] on textarea at bounding box center [503, 296] width 704 height 45
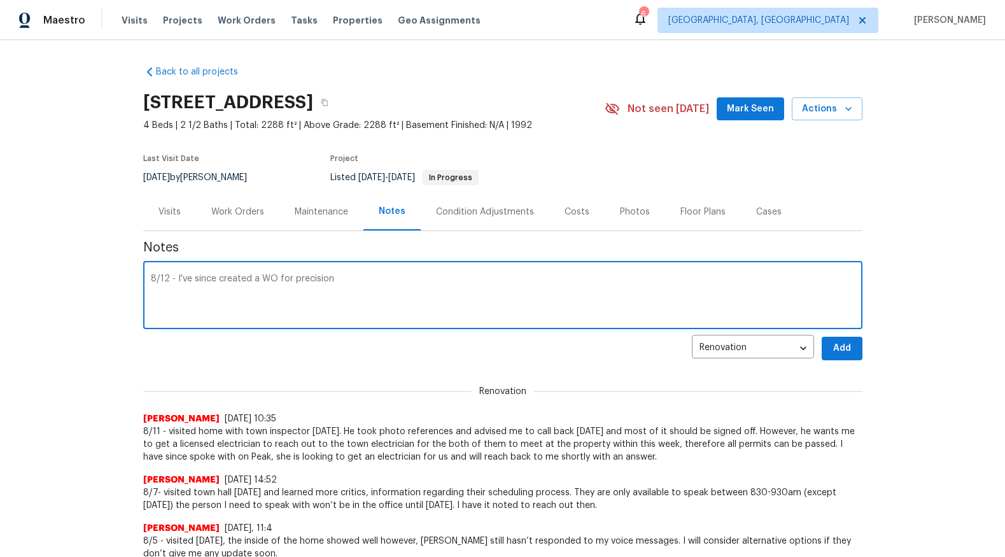
drag, startPoint x: 188, startPoint y: 284, endPoint x: 434, endPoint y: 320, distance: 247.8
click at [434, 320] on div "8/12 - I've since created a WO for precision x ​" at bounding box center [502, 296] width 719 height 65
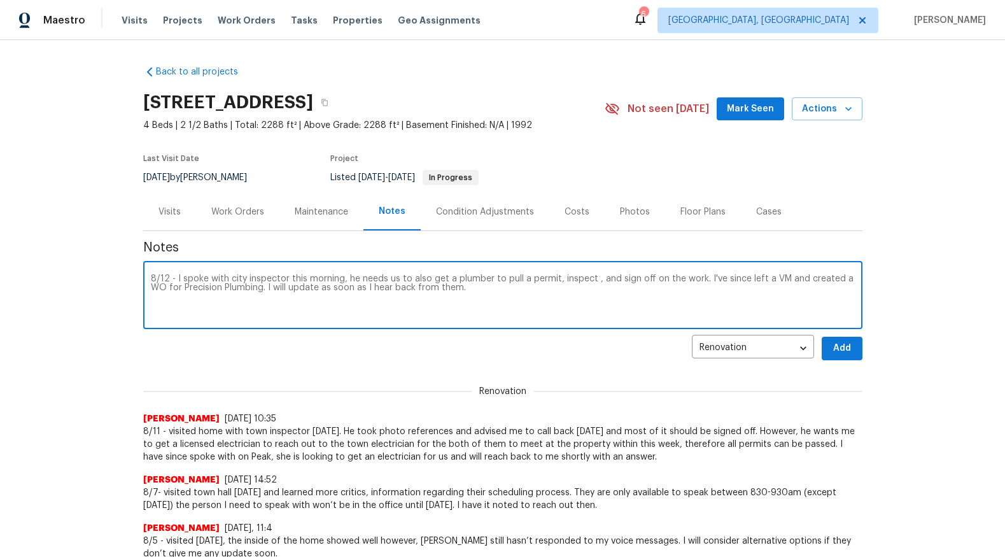
type textarea "8/12 - I spoke with city inspector this morning, he needs us to also get a plum…"
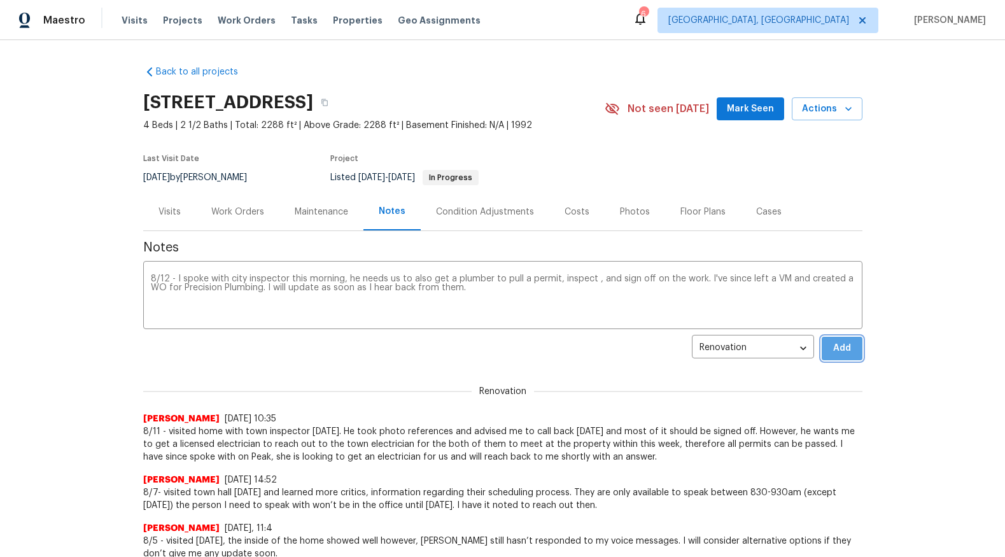
click at [847, 351] on button "Add" at bounding box center [842, 349] width 41 height 24
